Goal: Information Seeking & Learning: Learn about a topic

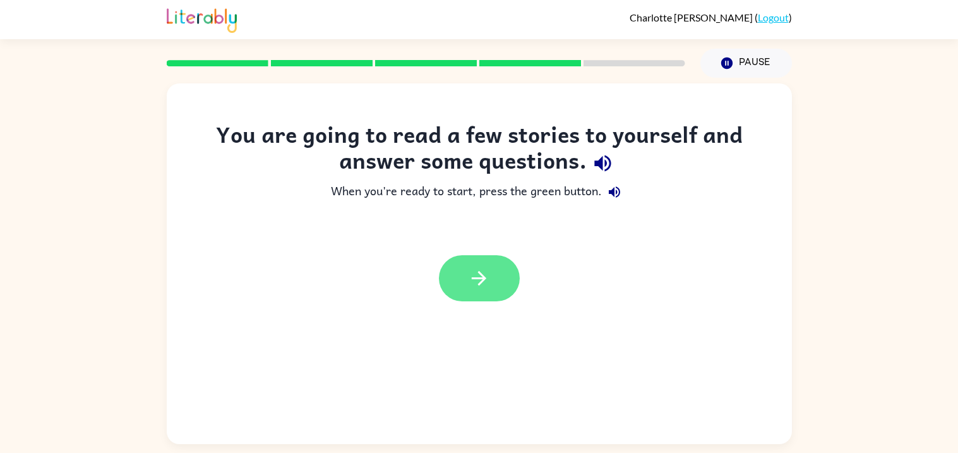
click at [506, 284] on button "button" at bounding box center [479, 278] width 81 height 46
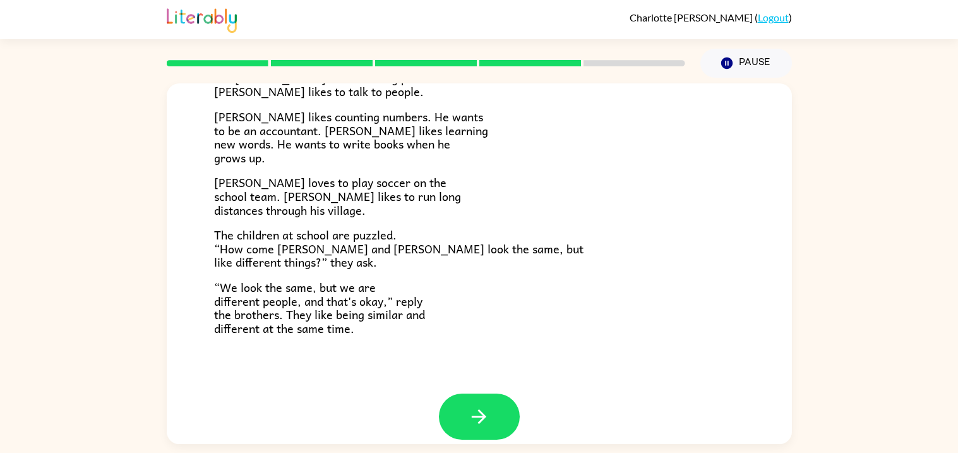
scroll to position [273, 0]
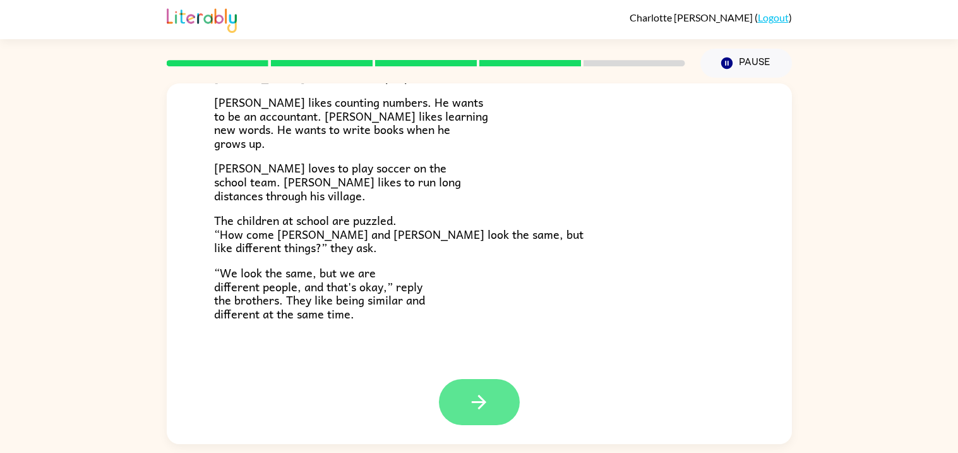
click at [477, 403] on icon "button" at bounding box center [479, 402] width 22 height 22
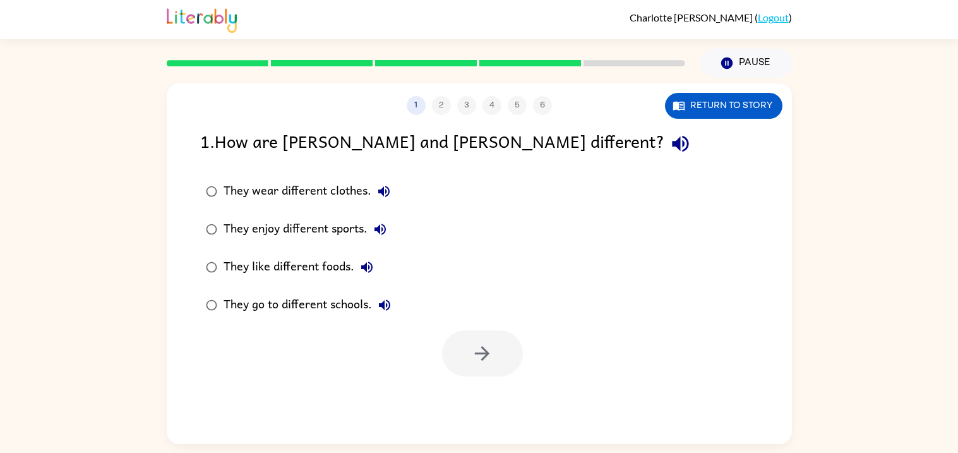
scroll to position [0, 0]
click at [309, 232] on div "They enjoy different sports." at bounding box center [307, 229] width 169 height 25
click at [487, 359] on icon "button" at bounding box center [482, 353] width 22 height 22
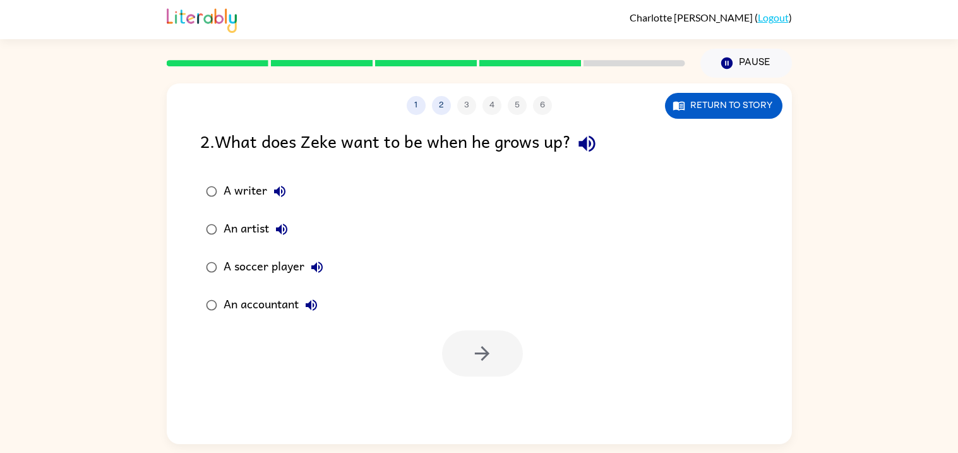
click at [284, 306] on div "An accountant" at bounding box center [273, 304] width 100 height 25
click at [479, 350] on icon "button" at bounding box center [482, 353] width 22 height 22
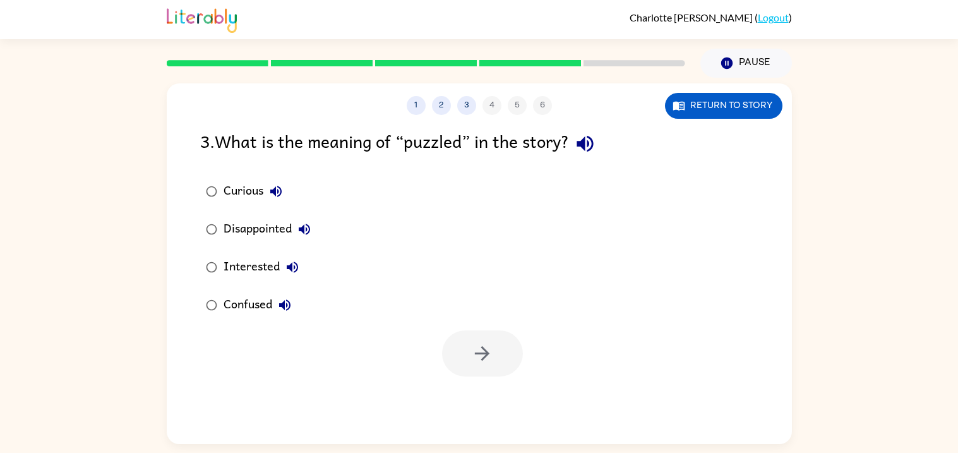
click at [261, 319] on label "Confused" at bounding box center [258, 305] width 130 height 38
click at [504, 363] on button "button" at bounding box center [482, 353] width 81 height 46
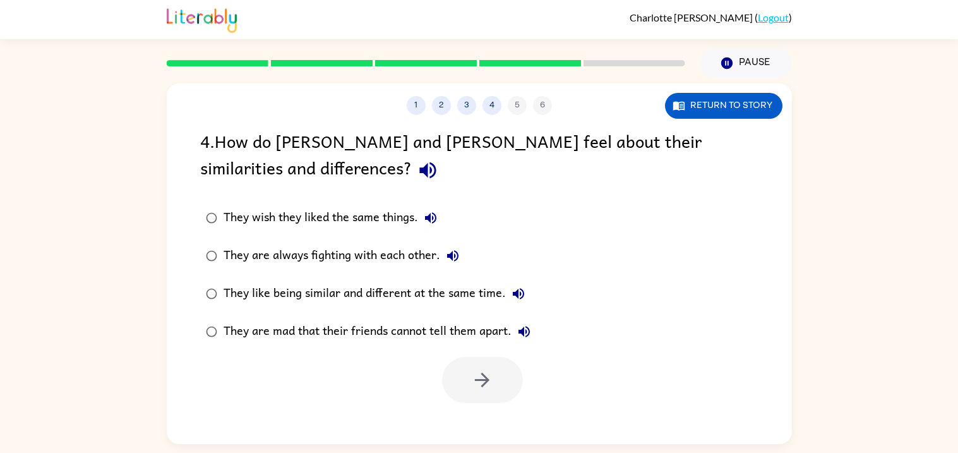
click at [229, 181] on div "4 . How do [PERSON_NAME] and [PERSON_NAME] feel about their similarities and di…" at bounding box center [479, 157] width 558 height 59
click at [419, 169] on icon "button" at bounding box center [427, 170] width 16 height 16
click at [379, 295] on div "They like being similar and different at the same time." at bounding box center [376, 293] width 307 height 25
click at [480, 374] on icon "button" at bounding box center [482, 380] width 22 height 22
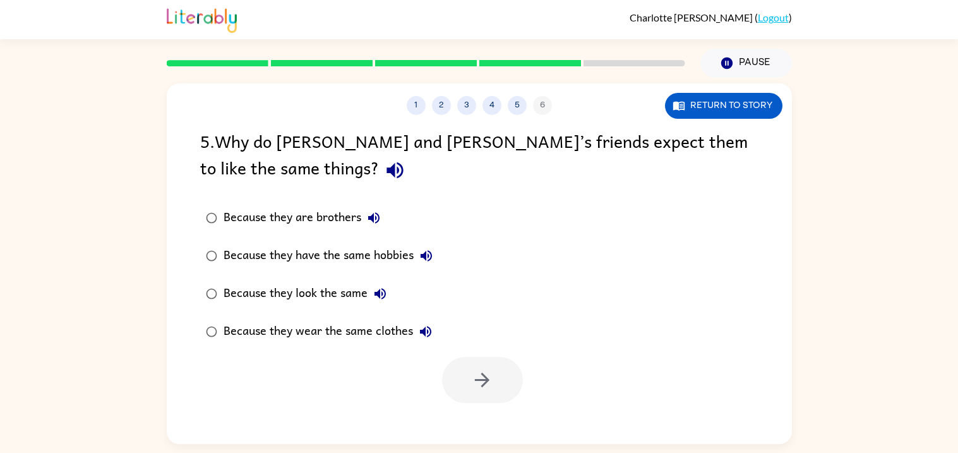
click at [384, 162] on icon "button" at bounding box center [395, 170] width 22 height 22
click at [346, 222] on div "Because they are brothers" at bounding box center [304, 217] width 163 height 25
click at [469, 371] on button "button" at bounding box center [482, 380] width 81 height 46
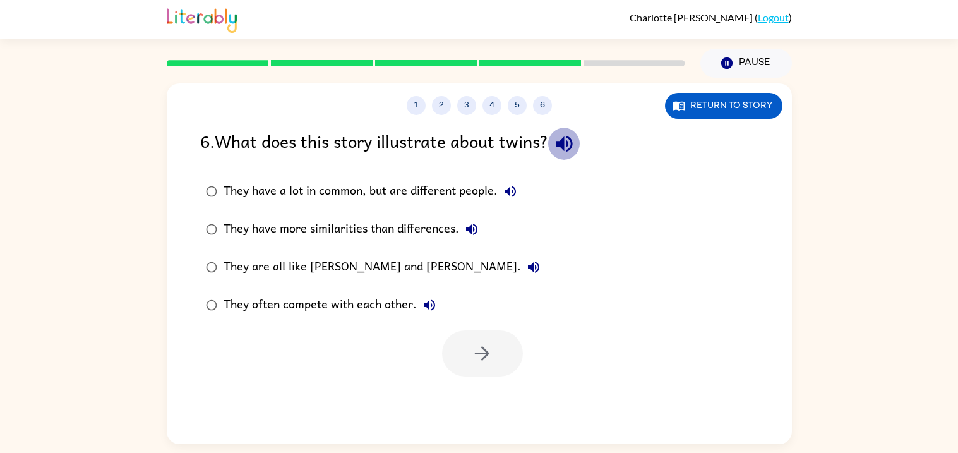
click at [575, 148] on icon "button" at bounding box center [564, 144] width 22 height 22
click at [491, 193] on div "They have a lot in common, but are different people." at bounding box center [372, 191] width 299 height 25
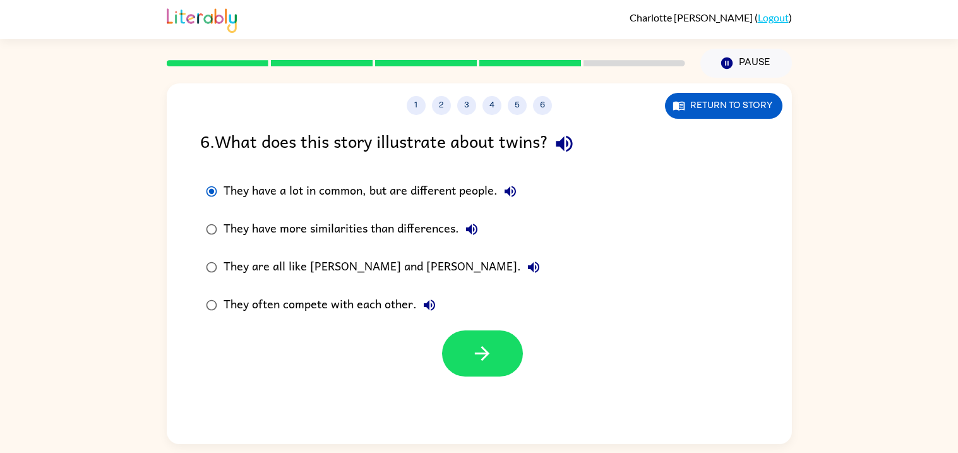
click at [500, 191] on button "They have a lot in common, but are different people." at bounding box center [509, 191] width 25 height 25
click at [467, 227] on icon "button" at bounding box center [471, 228] width 11 height 11
click at [388, 233] on div "They have more similarities than differences." at bounding box center [353, 229] width 261 height 25
click at [368, 233] on div "They have more similarities than differences." at bounding box center [353, 229] width 261 height 25
click at [468, 343] on button "button" at bounding box center [482, 353] width 81 height 46
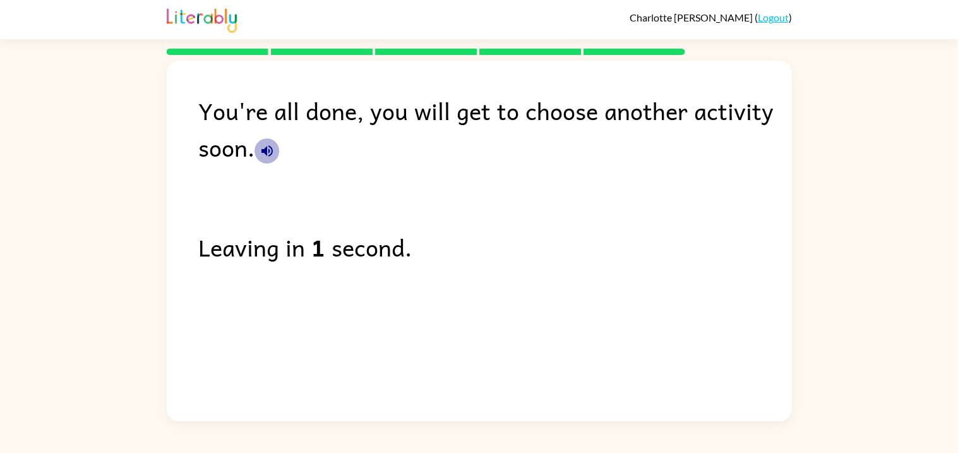
click at [266, 153] on icon "button" at bounding box center [266, 150] width 11 height 11
